Goal: Find specific page/section: Find specific page/section

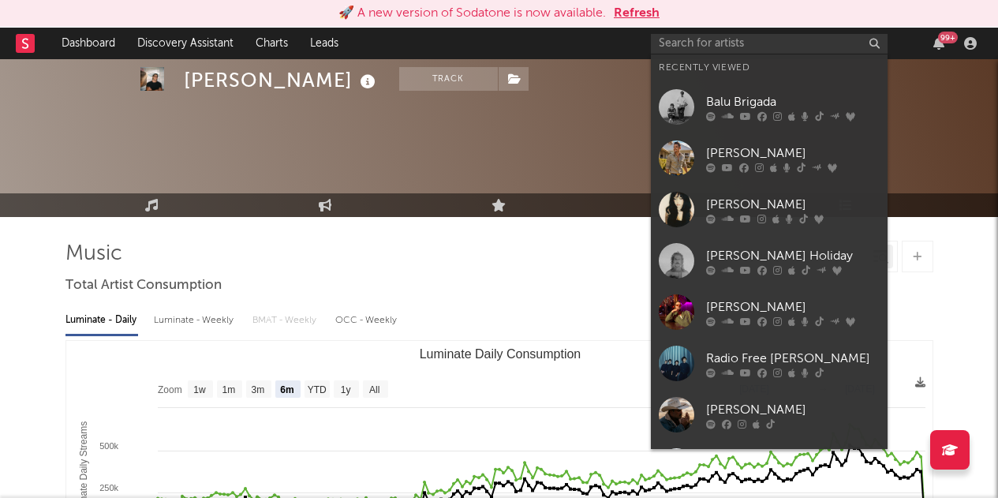
select select "6m"
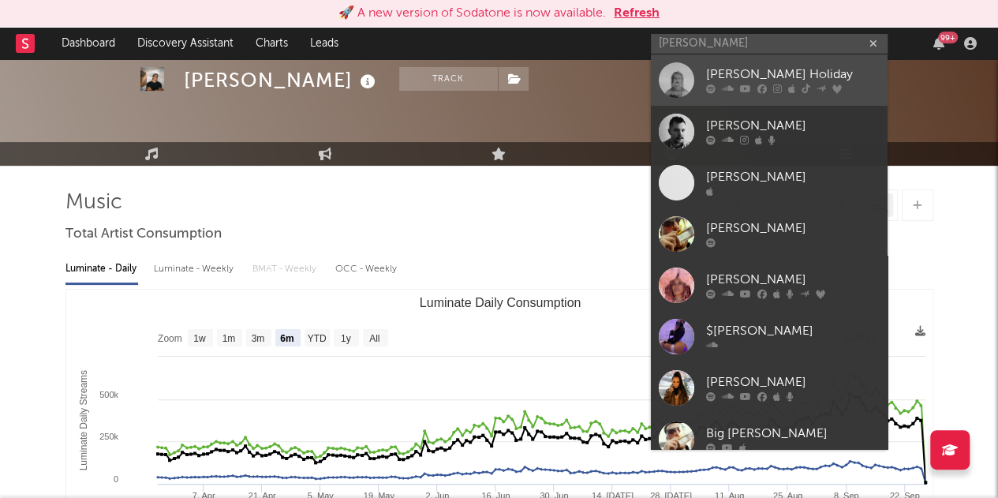
type input "[PERSON_NAME]"
click at [703, 67] on link "[PERSON_NAME] Holiday" at bounding box center [769, 79] width 237 height 51
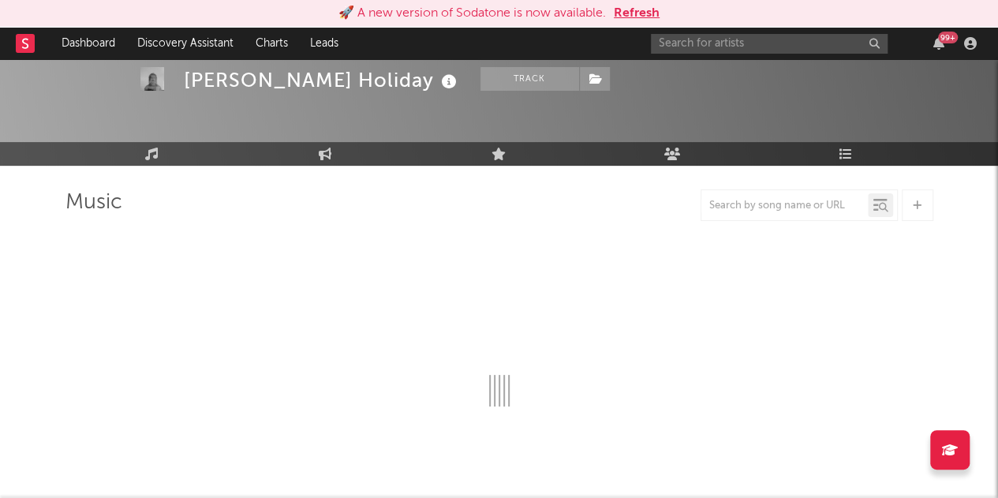
select select "6m"
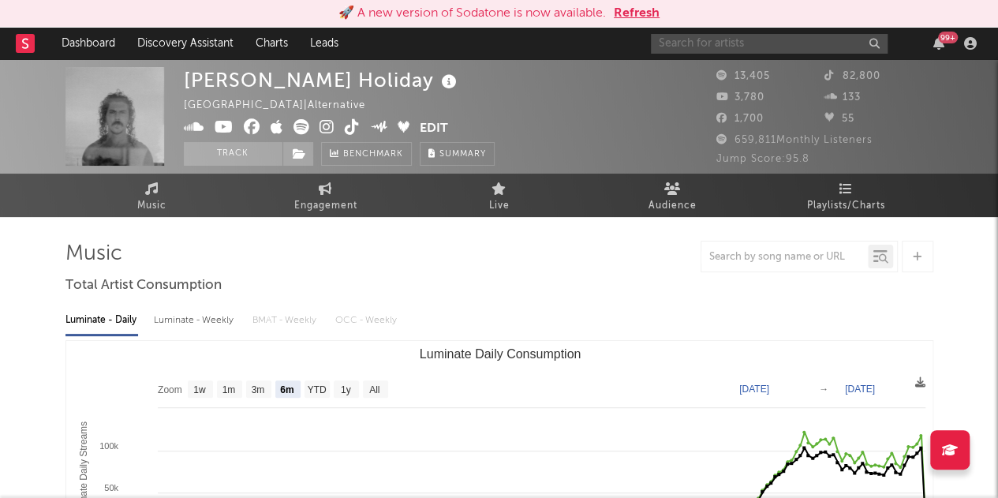
click at [750, 48] on input "text" at bounding box center [769, 44] width 237 height 20
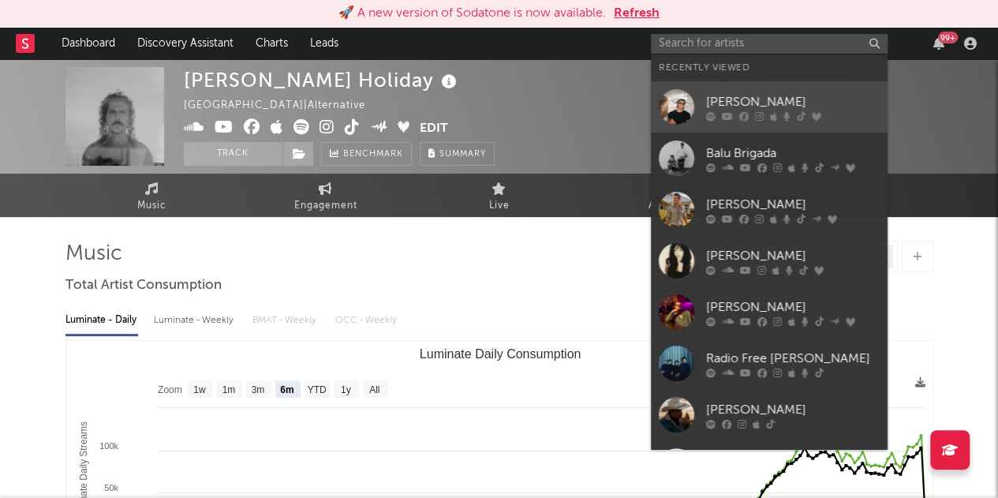
click at [737, 107] on div "[PERSON_NAME]" at bounding box center [793, 101] width 174 height 19
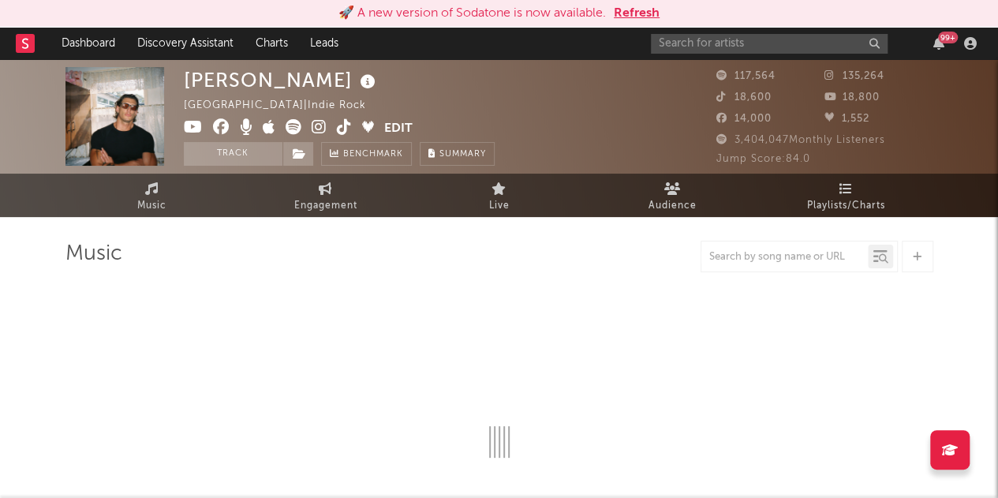
select select "6m"
